Goal: Information Seeking & Learning: Learn about a topic

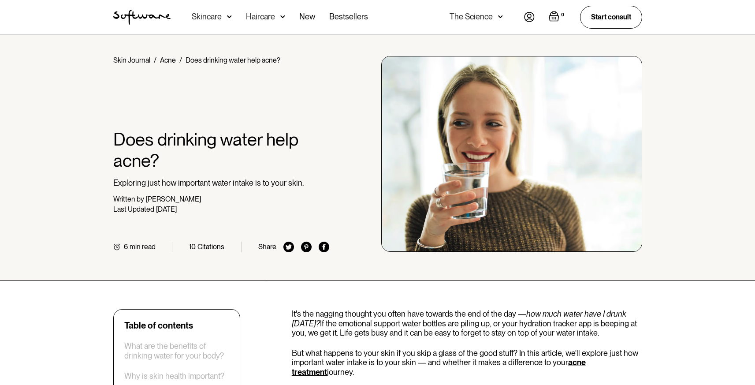
click at [150, 19] on img "home" at bounding box center [141, 17] width 57 height 15
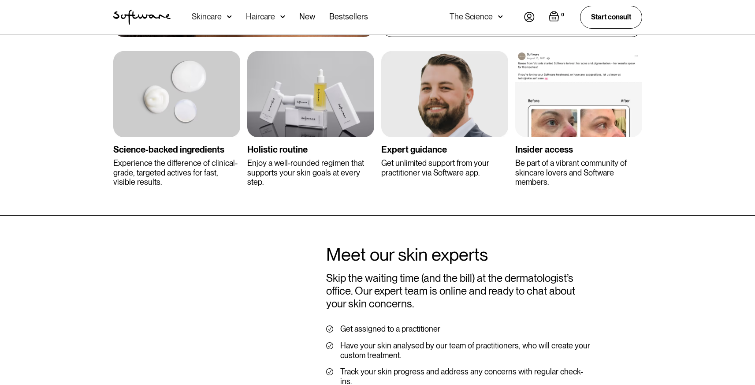
scroll to position [1747, 0]
